Goal: Information Seeking & Learning: Learn about a topic

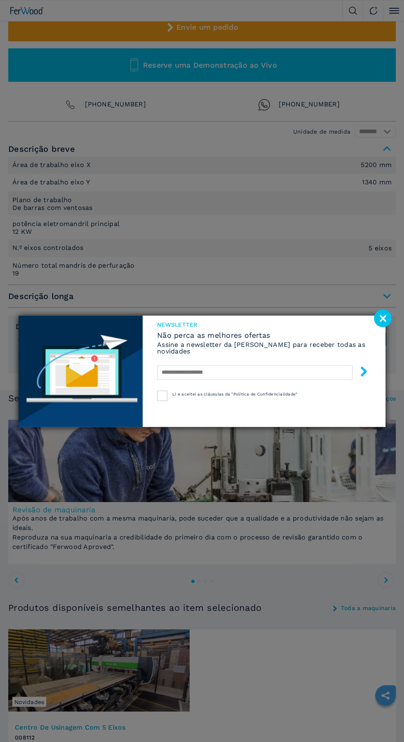
scroll to position [440, 0]
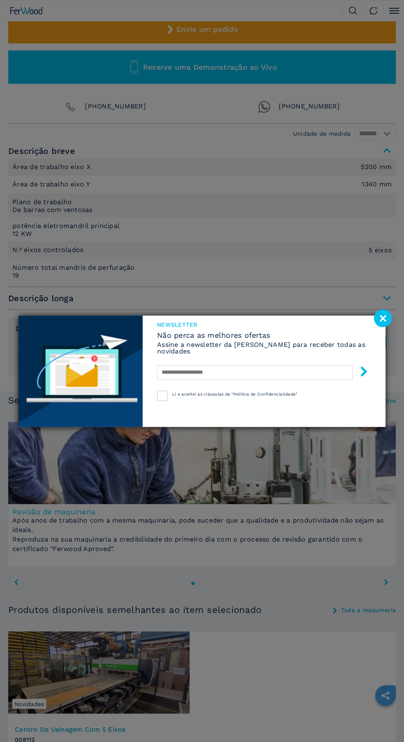
click at [169, 184] on div "Newsletter Não perca as melhores ofertas Assine a newsletter da Ferwood para re…" at bounding box center [202, 371] width 404 height 742
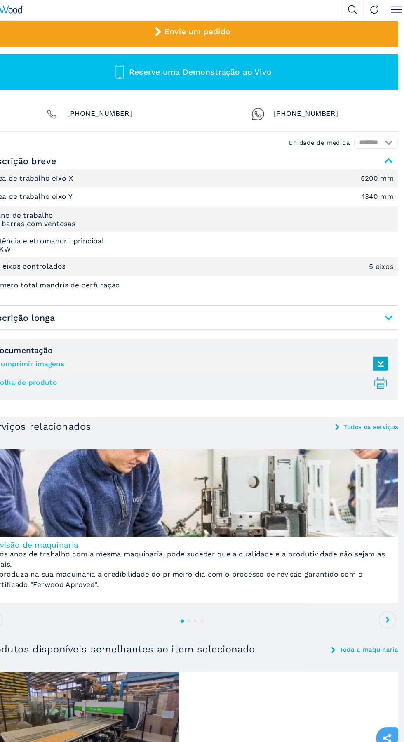
scroll to position [438, 0]
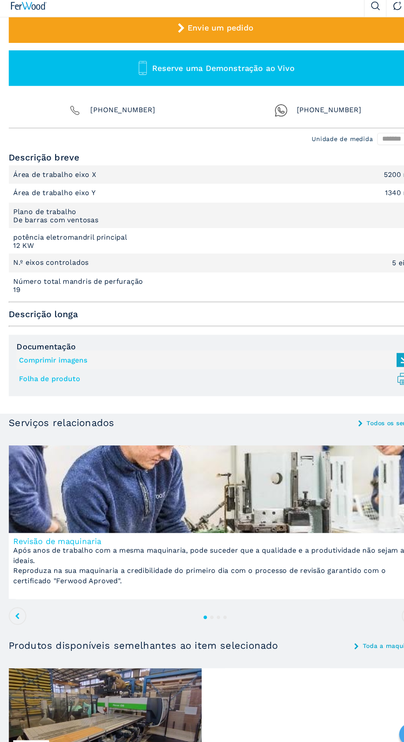
click at [291, 298] on span "Descrição longa" at bounding box center [202, 300] width 388 height 15
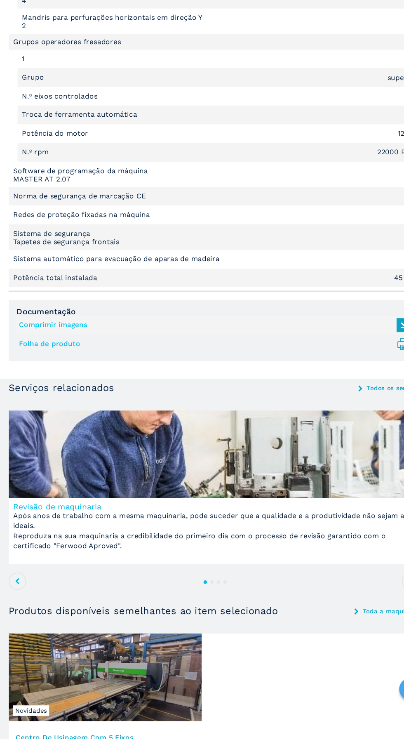
scroll to position [1023, 0]
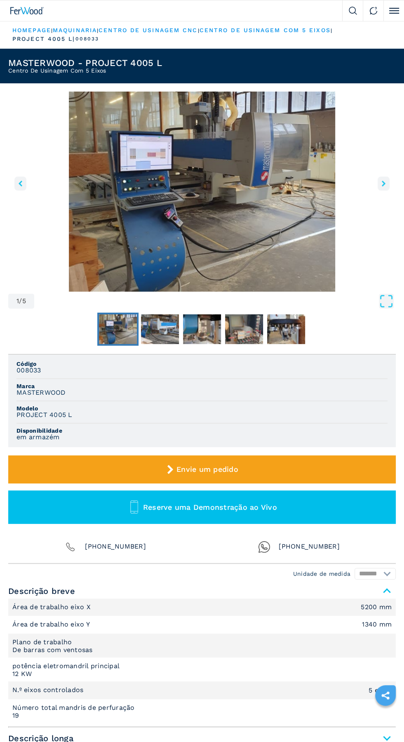
click at [377, 181] on img "Go to Slide 1" at bounding box center [202, 192] width 388 height 200
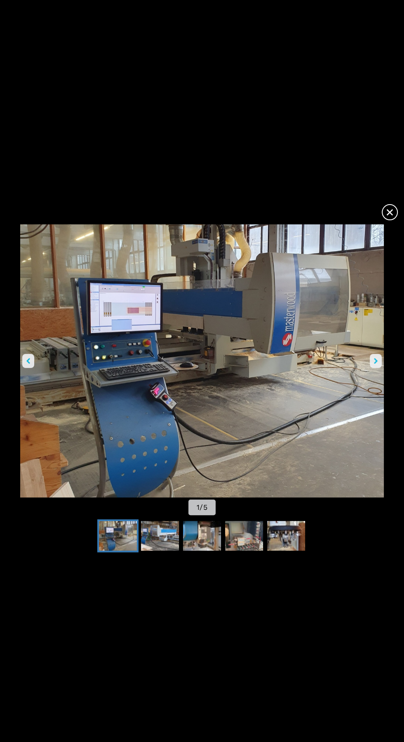
click at [383, 359] on img "Go to Slide 1" at bounding box center [202, 360] width 364 height 273
click at [381, 357] on button "right-button" at bounding box center [376, 361] width 12 height 14
